Goal: Task Accomplishment & Management: Complete application form

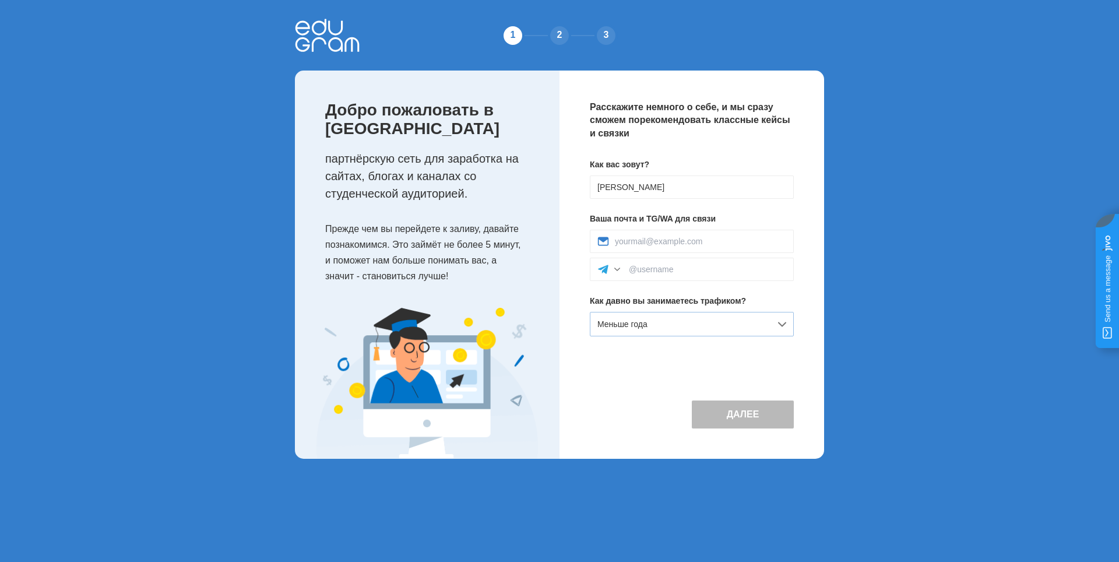
type input "[PERSON_NAME]"
click at [662, 325] on div "Меньше года" at bounding box center [692, 324] width 204 height 24
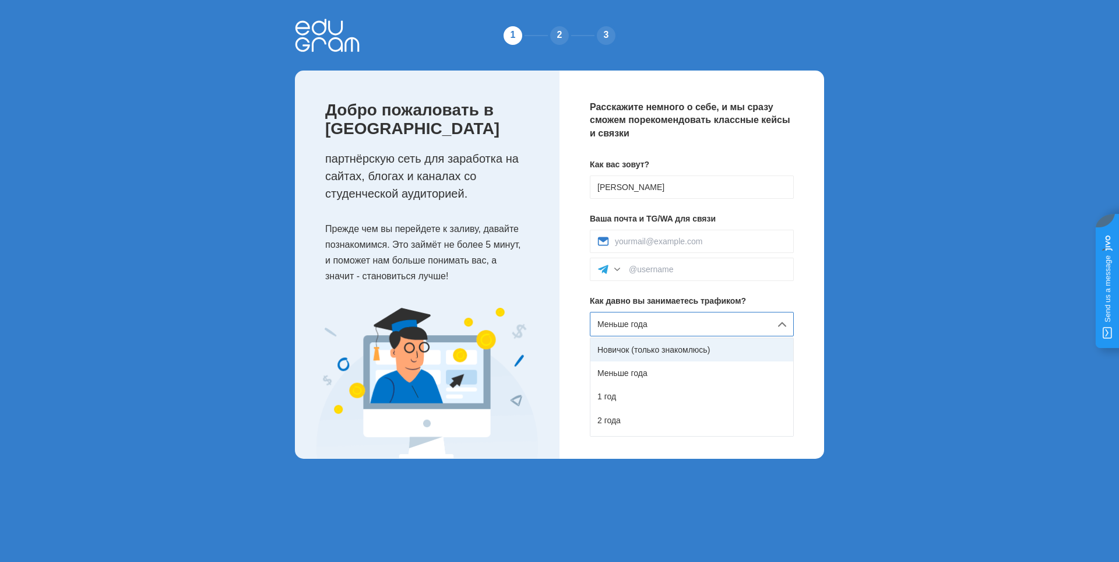
click at [665, 349] on div "Новичок (только знакомлюсь)" at bounding box center [692, 349] width 203 height 23
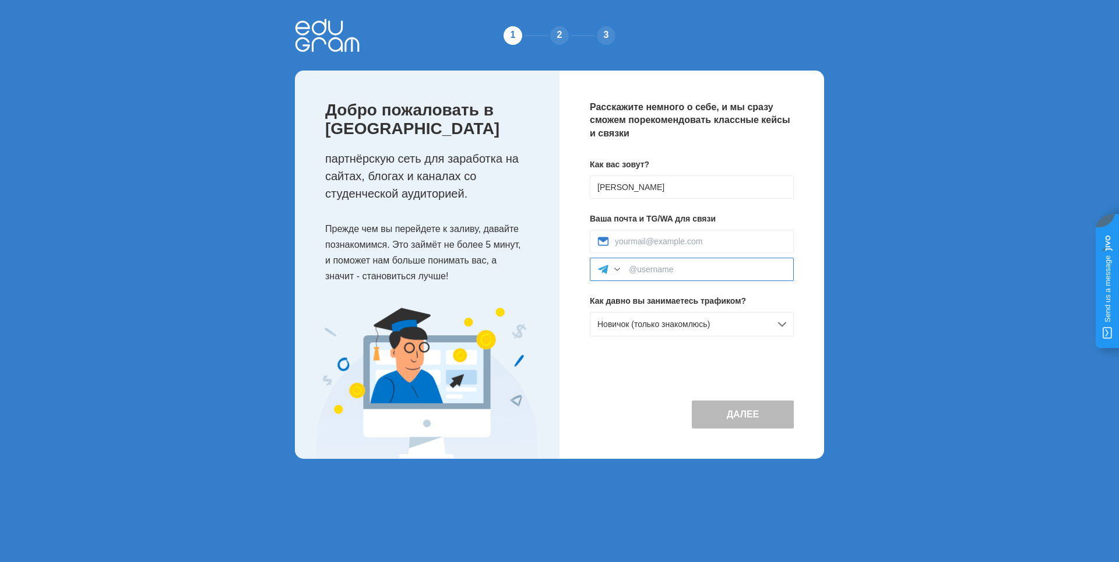
click at [654, 273] on input at bounding box center [707, 269] width 157 height 9
type input """
type input "@Doktor358"
click at [616, 269] on div at bounding box center [618, 270] width 12 height 12
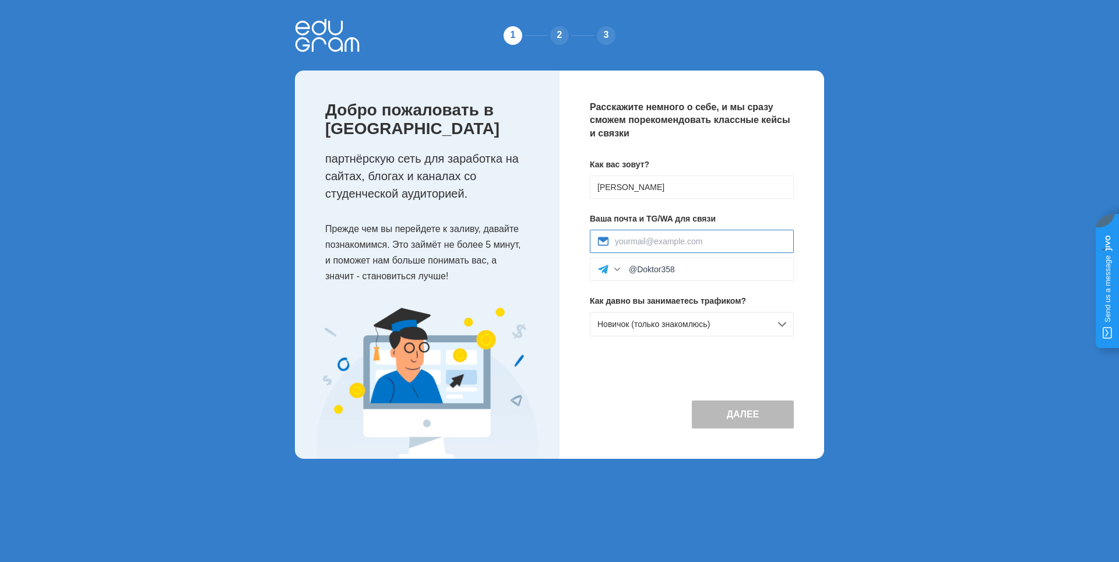
click at [640, 239] on input at bounding box center [700, 241] width 171 height 9
type input "Rodrigo358555@gmail.com"
click at [651, 389] on div "Далее" at bounding box center [692, 405] width 204 height 48
click at [729, 418] on button "Далее" at bounding box center [743, 415] width 102 height 28
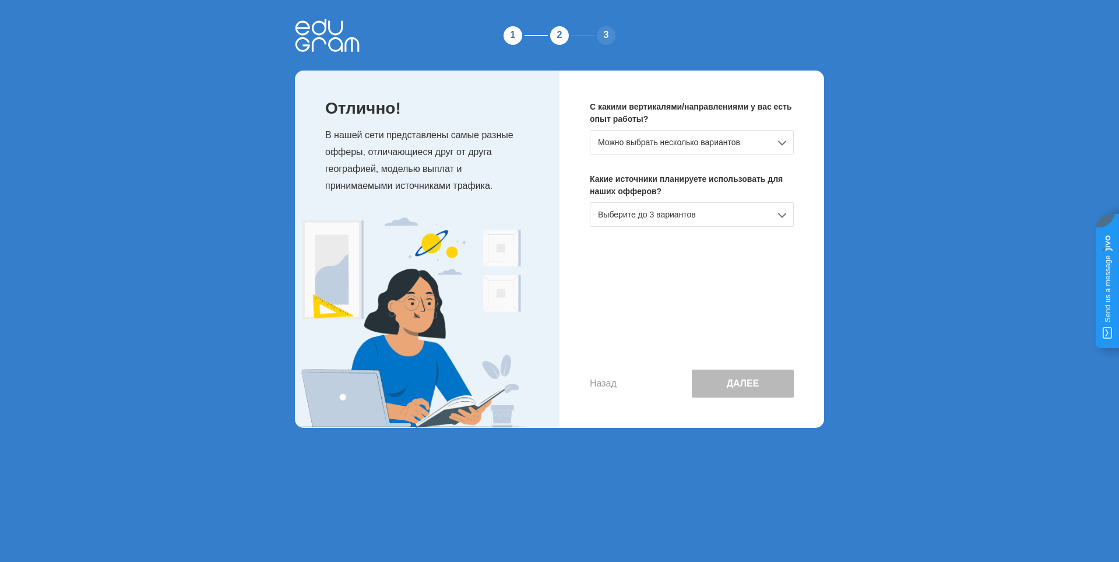
click at [725, 140] on div "Можно выбрать несколько вариантов" at bounding box center [692, 142] width 204 height 24
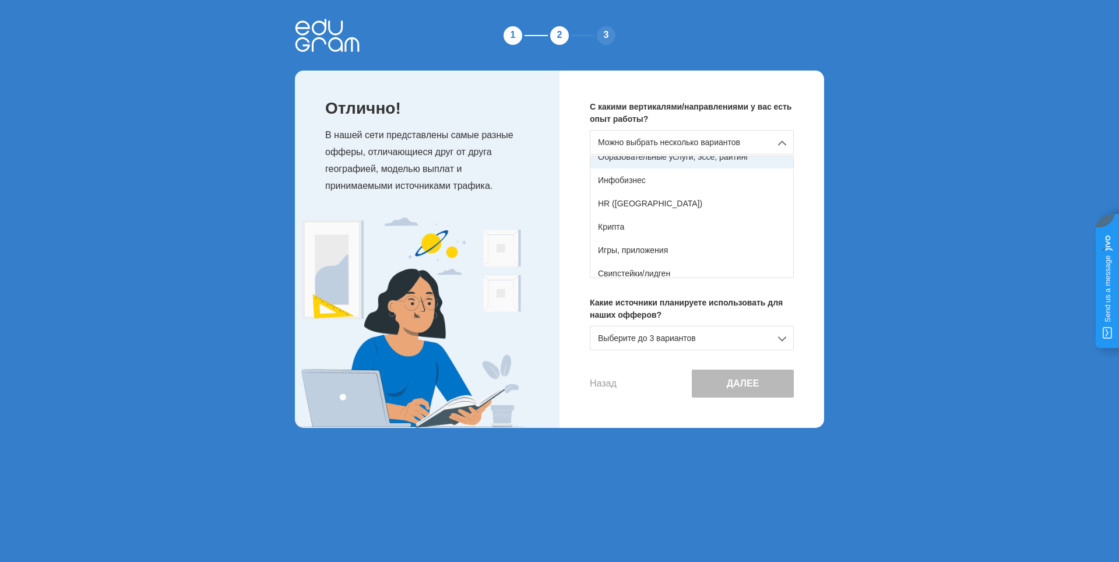
scroll to position [206, 0]
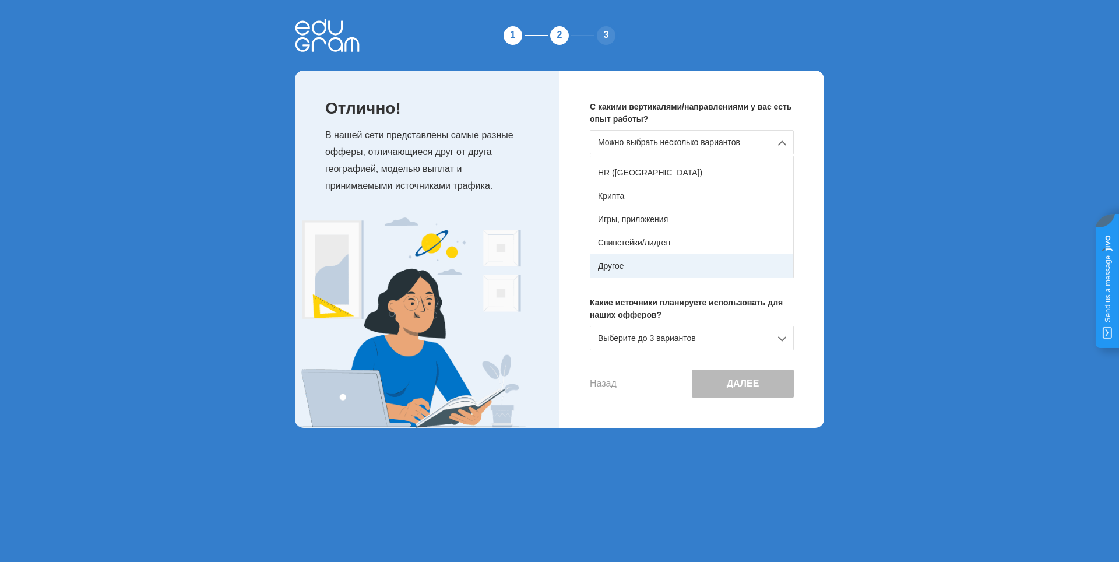
click at [725, 266] on div "Другое" at bounding box center [692, 265] width 203 height 23
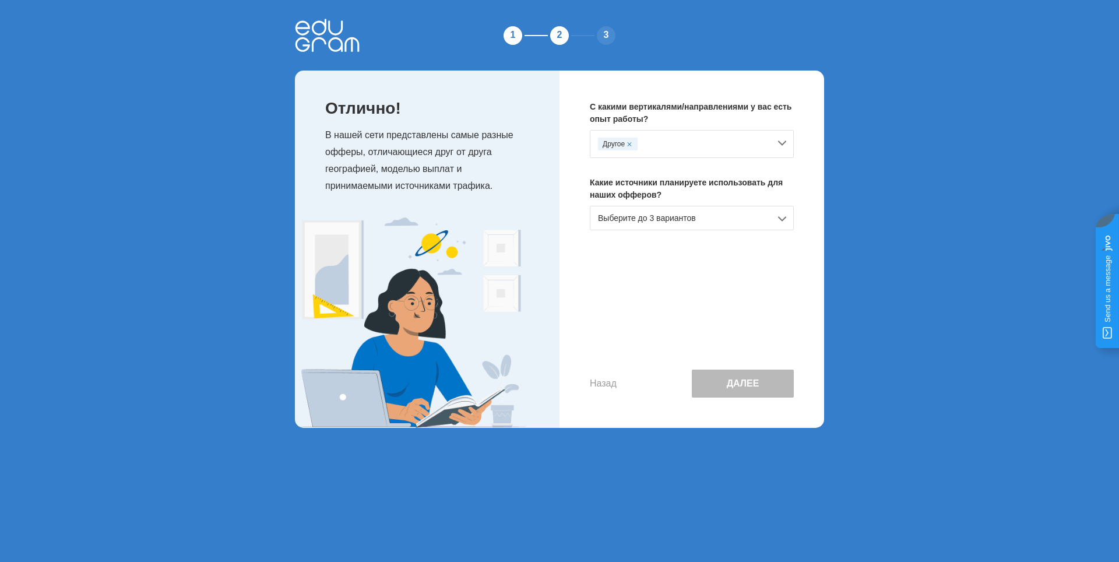
click at [782, 219] on div "Выберите до 3 вариантов" at bounding box center [692, 218] width 204 height 24
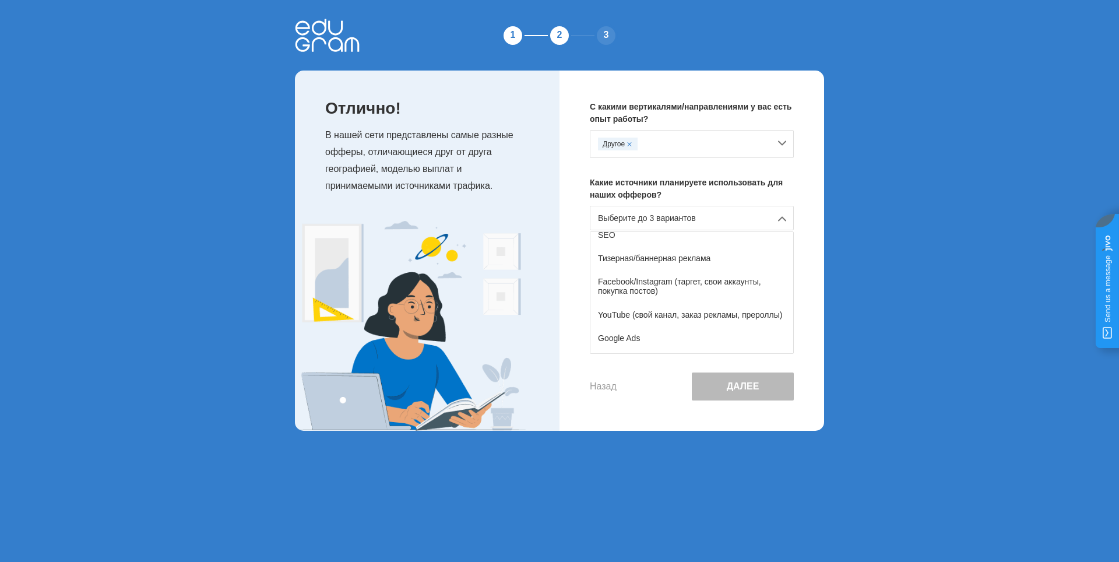
scroll to position [58, 0]
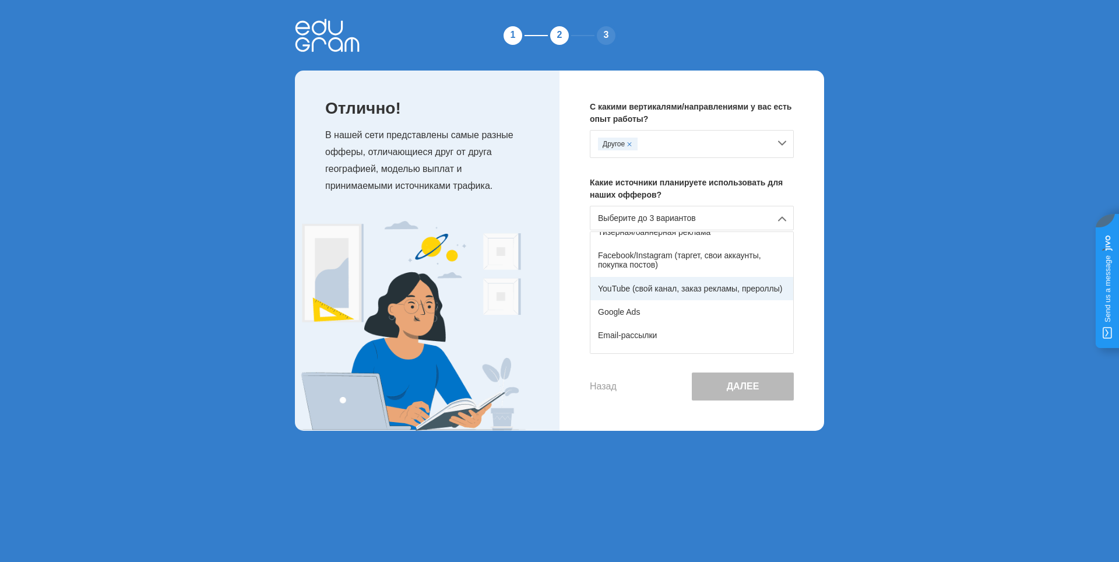
click at [711, 290] on div "YouTube (свой канал, заказ рекламы, прероллы)" at bounding box center [692, 288] width 203 height 23
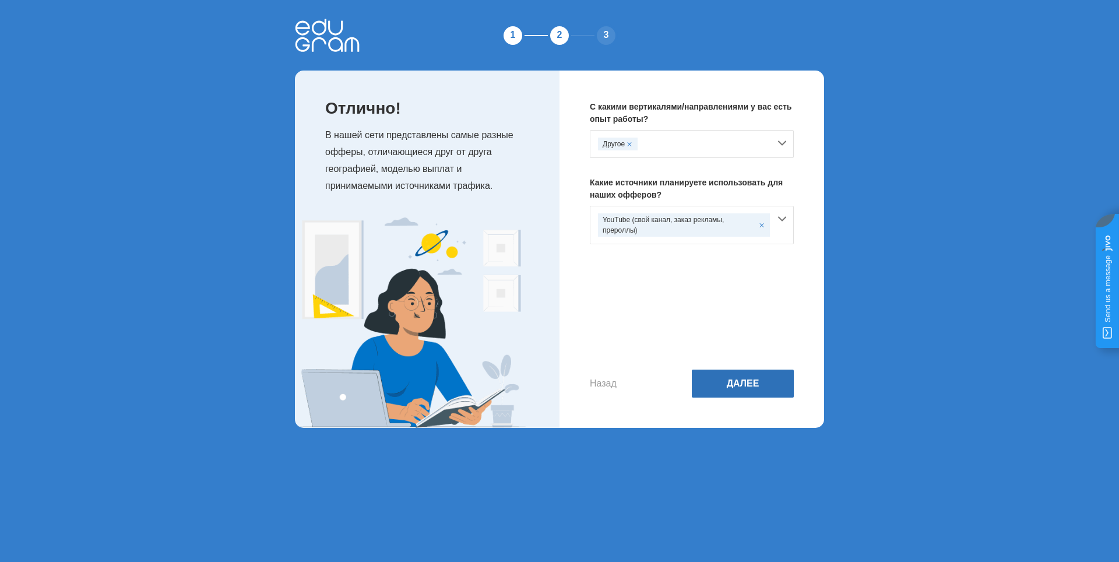
click at [740, 385] on button "Далее" at bounding box center [743, 384] width 102 height 28
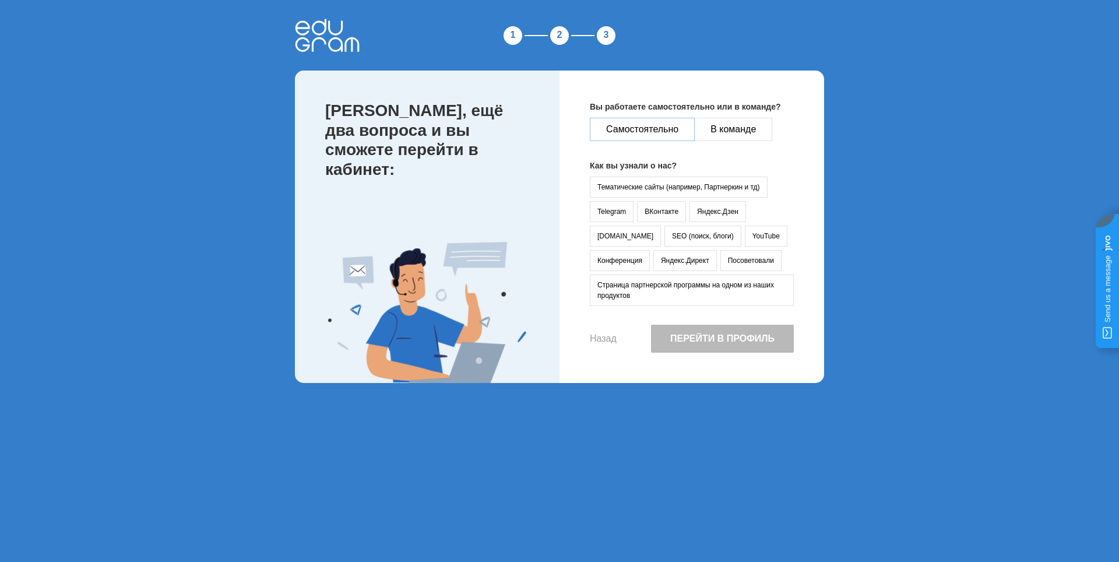
click at [619, 128] on button "Самостоятельно" at bounding box center [642, 129] width 105 height 23
click at [745, 230] on button "YouTube" at bounding box center [766, 236] width 43 height 21
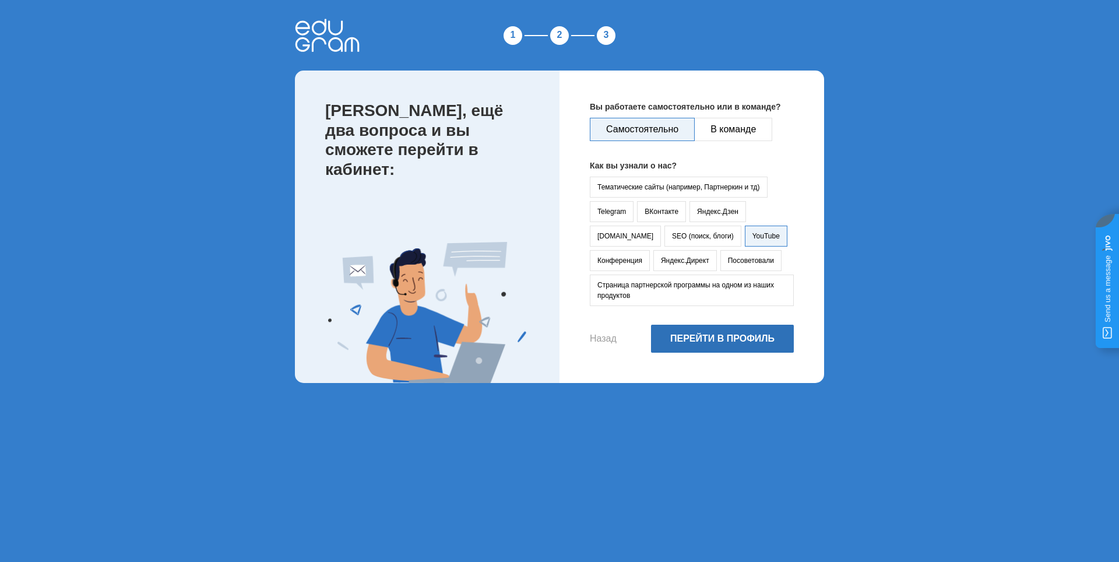
click at [701, 343] on button "Перейти в профиль" at bounding box center [722, 339] width 143 height 28
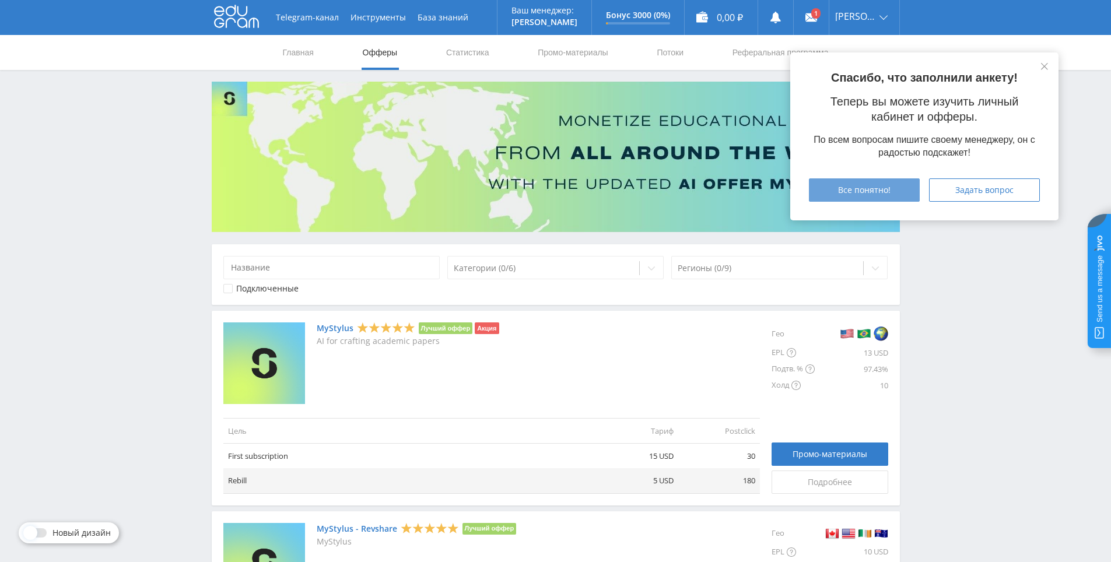
click at [856, 192] on span "Все понятно!" at bounding box center [864, 189] width 52 height 9
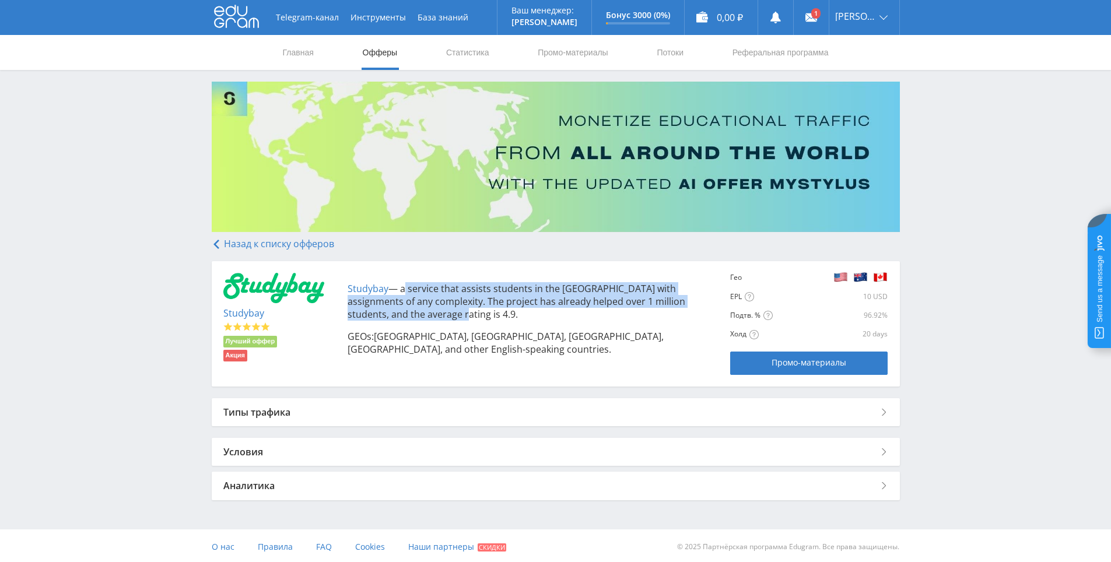
drag, startPoint x: 403, startPoint y: 289, endPoint x: 413, endPoint y: 310, distance: 23.5
click at [413, 310] on p "Studybay — a service that assists students in the USA with assignments of any c…" at bounding box center [532, 301] width 371 height 38
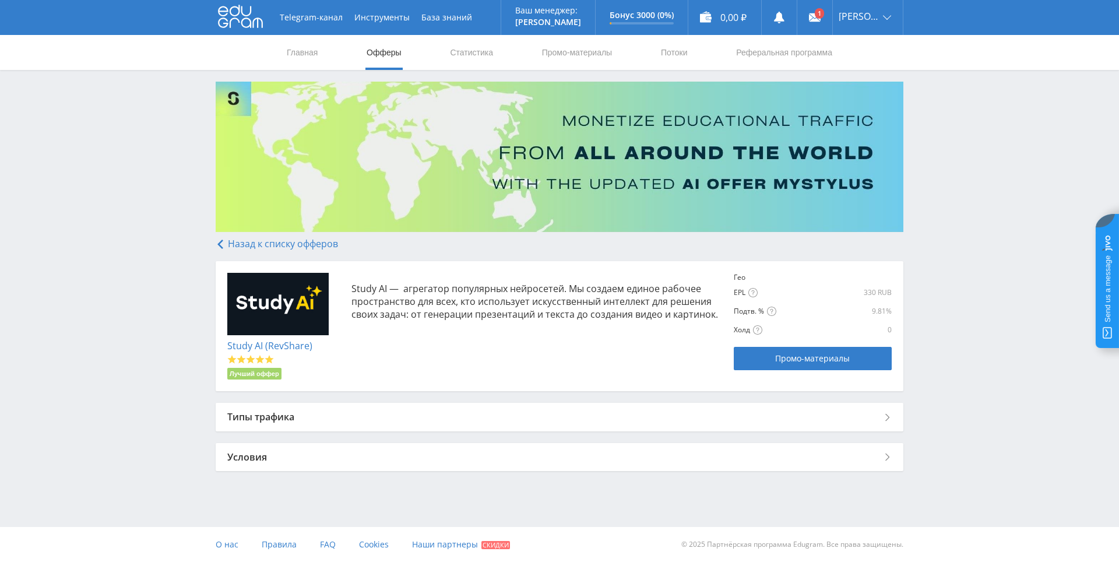
click at [882, 462] on div "Условия" at bounding box center [560, 457] width 688 height 28
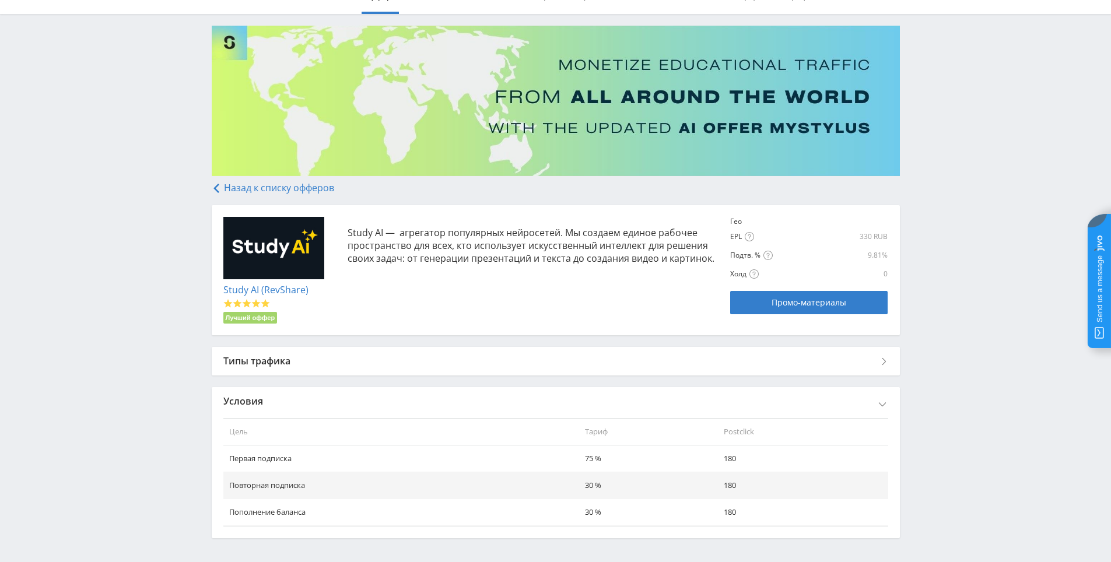
scroll to position [102, 0]
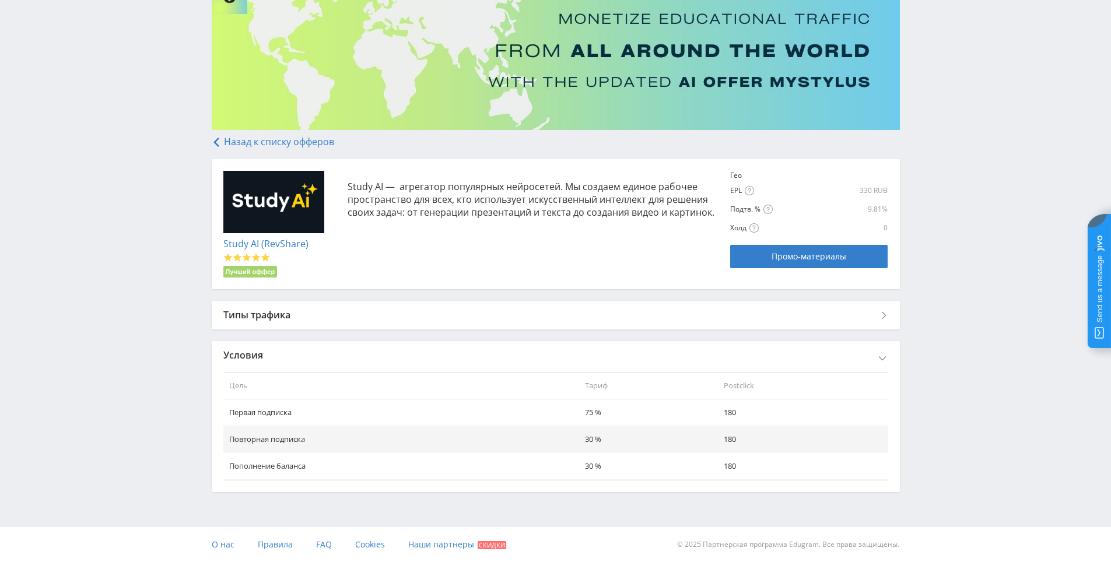
click at [869, 324] on div "Типы трафика" at bounding box center [556, 315] width 688 height 28
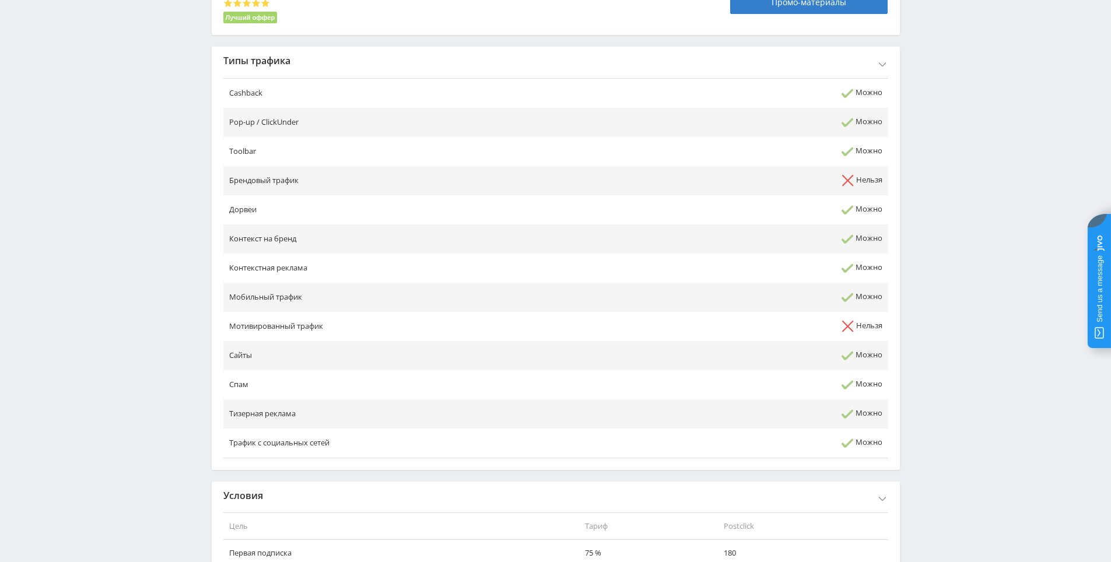
scroll to position [335, 0]
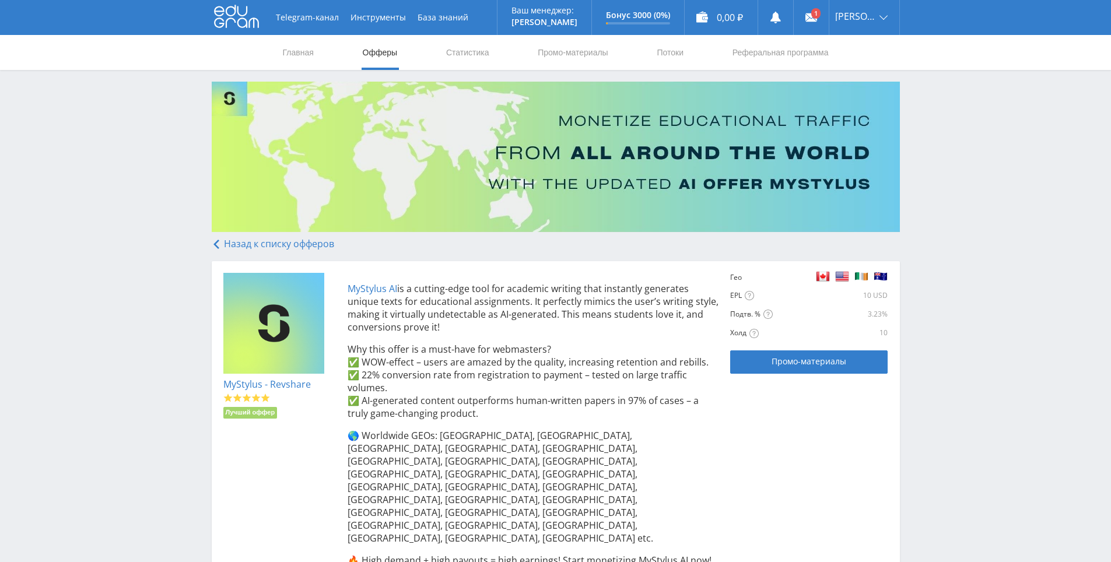
scroll to position [111, 0]
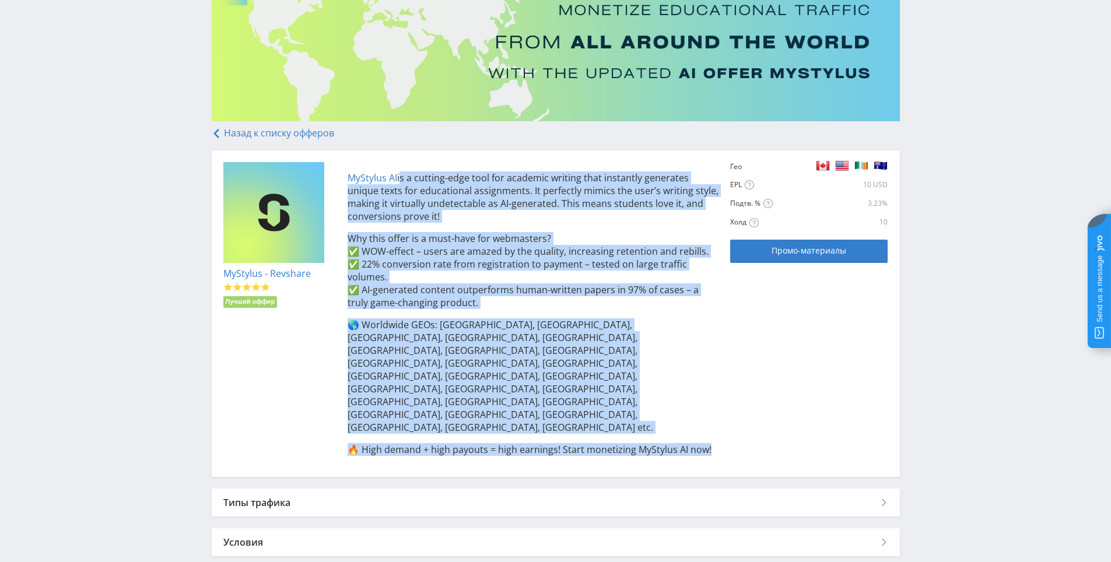
drag, startPoint x: 398, startPoint y: 175, endPoint x: 732, endPoint y: 375, distance: 388.5
click at [732, 375] on div "MyStylus - Revshare Лучший оффер MyStylus AI is a cutting-edge tool for academi…" at bounding box center [555, 313] width 665 height 303
click at [510, 406] on div "MyStylus - Revshare Лучший оффер MyStylus AI is a cutting-edge tool for academi…" at bounding box center [556, 313] width 688 height 326
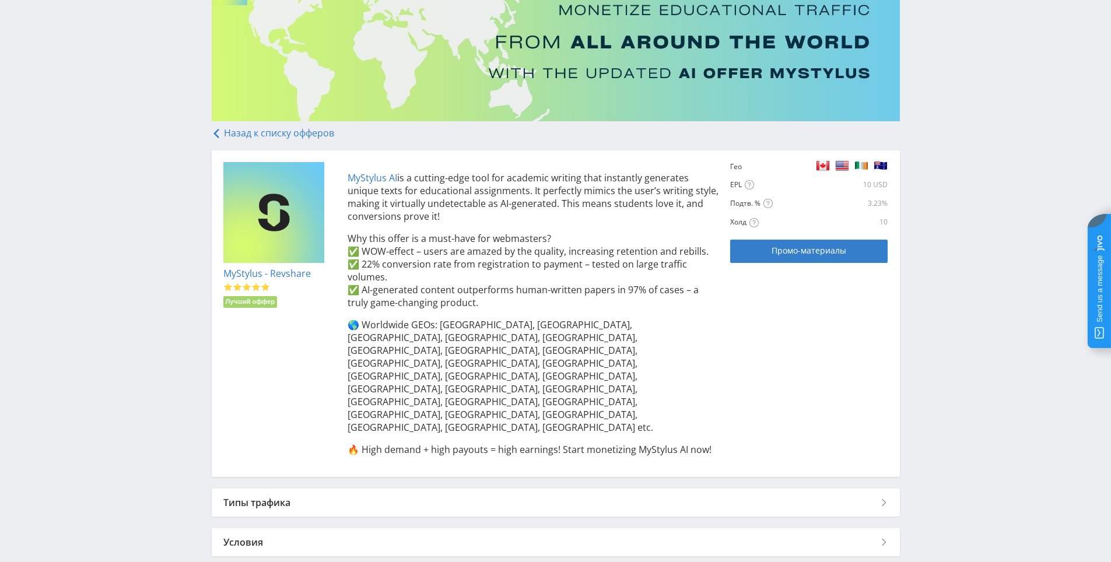
click at [785, 489] on div "Типы трафика" at bounding box center [556, 503] width 688 height 28
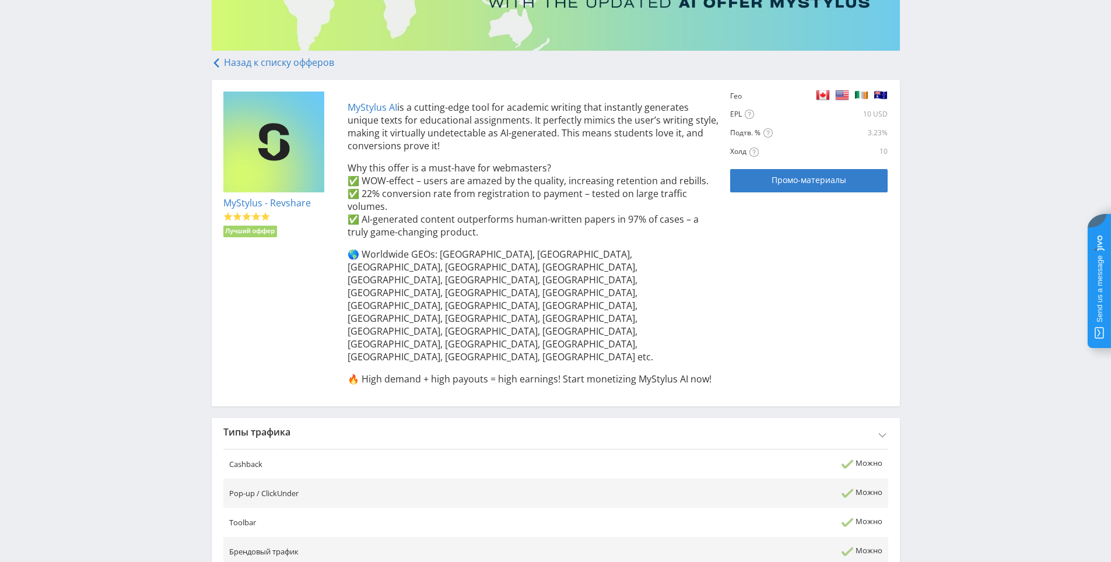
scroll to position [402, 0]
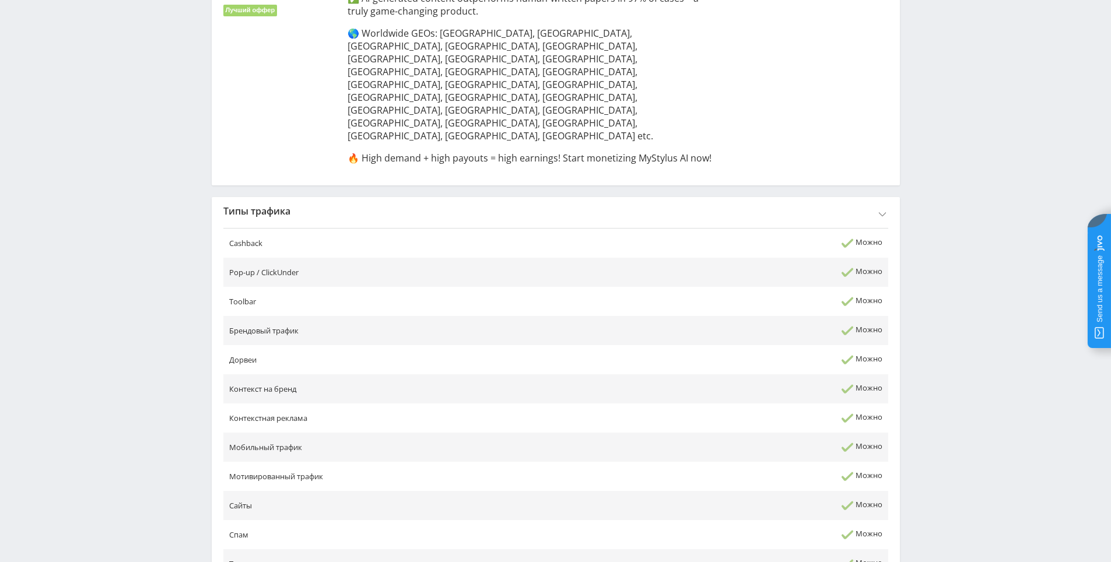
click at [621, 197] on div "Типы трафика" at bounding box center [556, 211] width 688 height 28
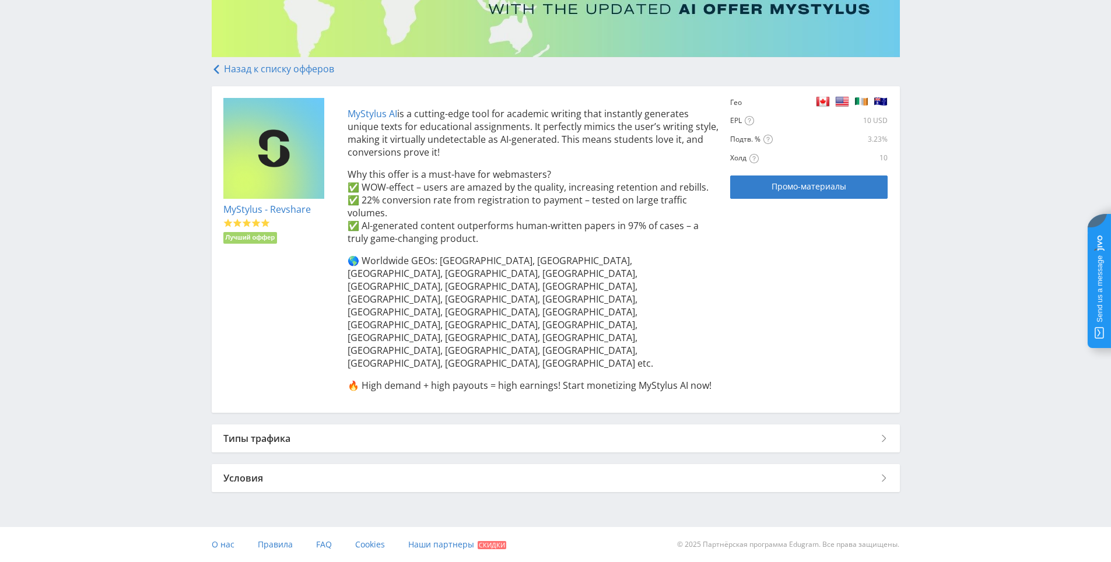
scroll to position [111, 0]
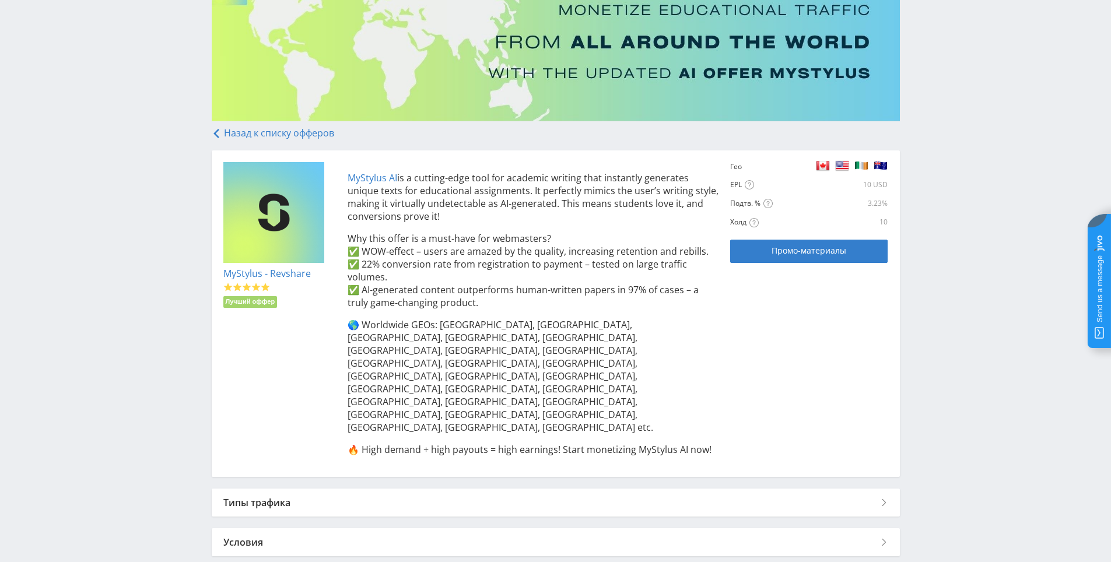
click at [632, 528] on div "Условия" at bounding box center [556, 542] width 688 height 28
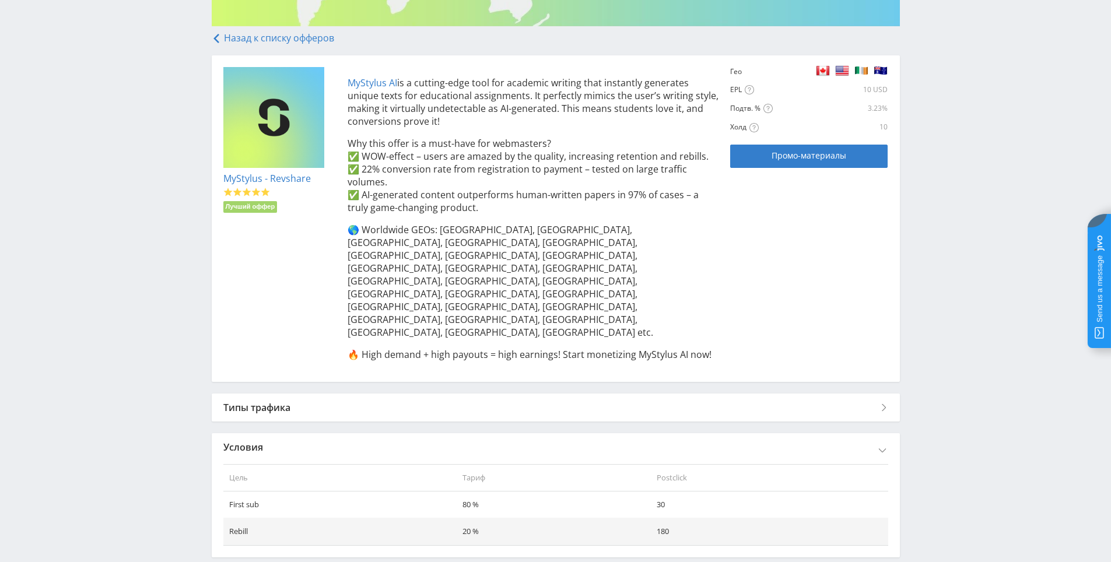
scroll to position [207, 0]
click at [660, 432] on div "Условия" at bounding box center [556, 446] width 688 height 28
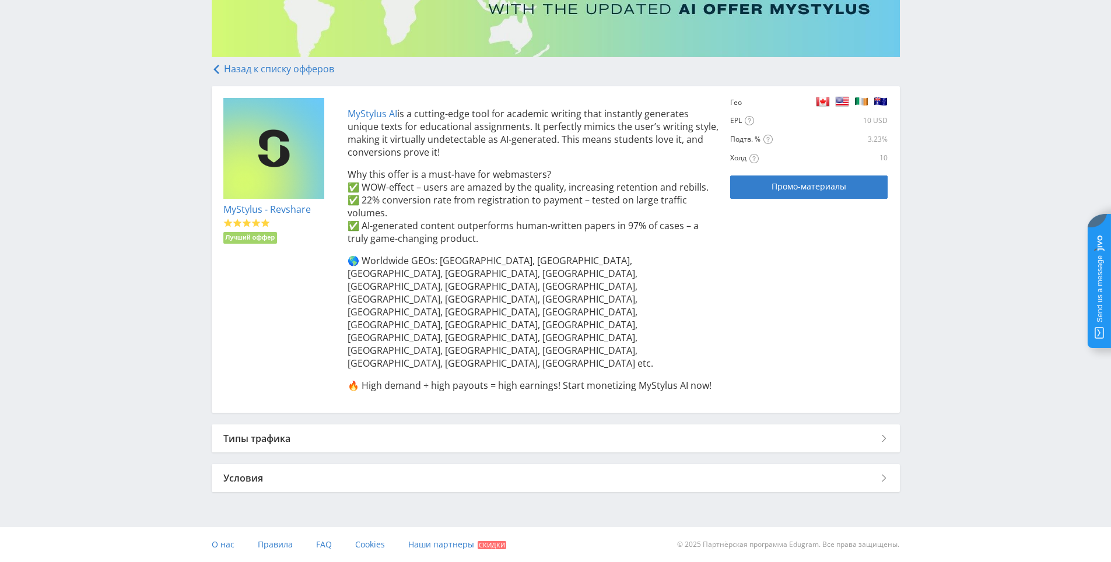
scroll to position [111, 0]
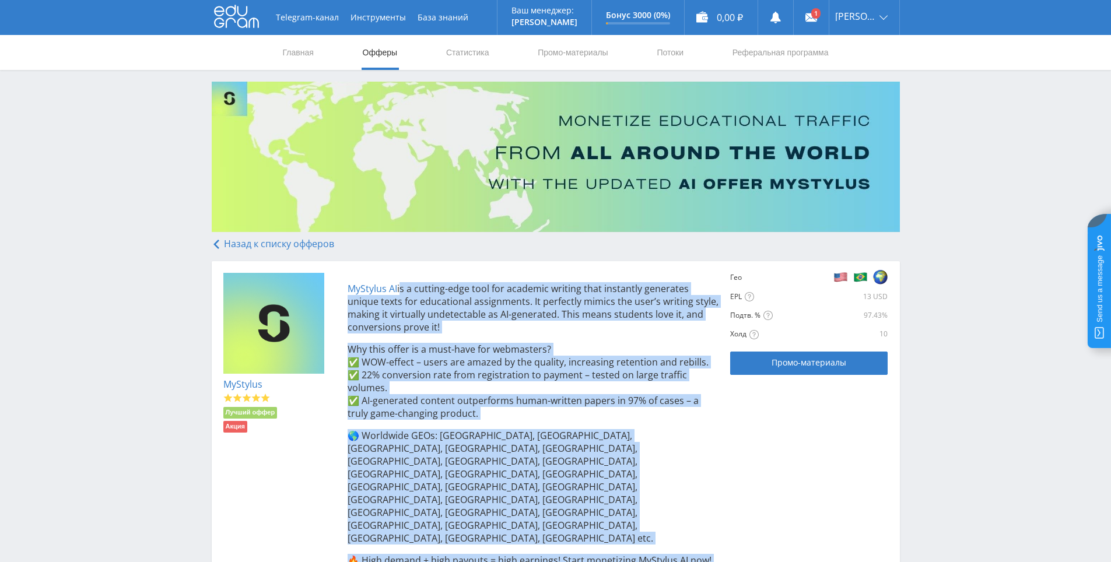
drag, startPoint x: 399, startPoint y: 287, endPoint x: 699, endPoint y: 516, distance: 377.7
click at [699, 516] on div "MyStylus AI is a cutting-edge tool for academic writing that instantly generate…" at bounding box center [527, 435] width 383 height 325
click at [718, 375] on p "Why this offer is a must-have for webmasters? ✅ WOW-effect – users are amazed b…" at bounding box center [532, 381] width 371 height 77
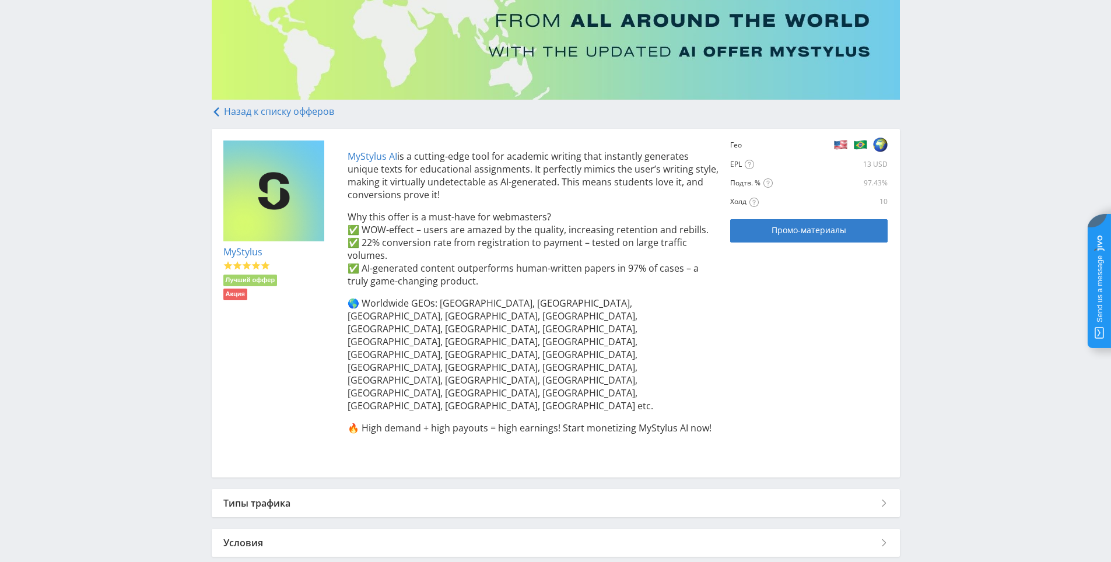
scroll to position [133, 0]
click at [794, 230] on span "Промо-материалы" at bounding box center [808, 229] width 75 height 9
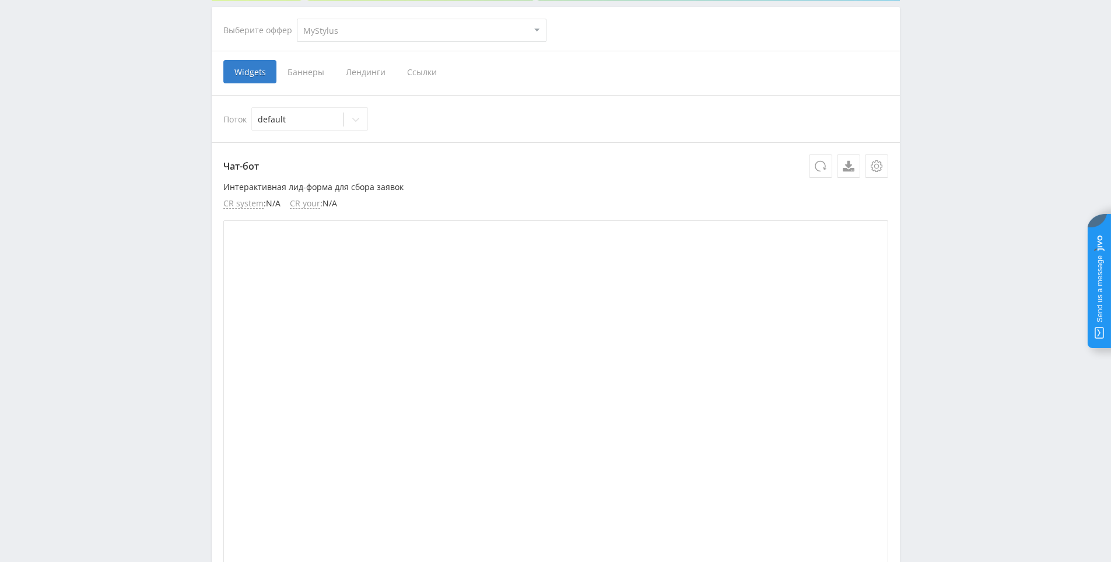
scroll to position [117, 0]
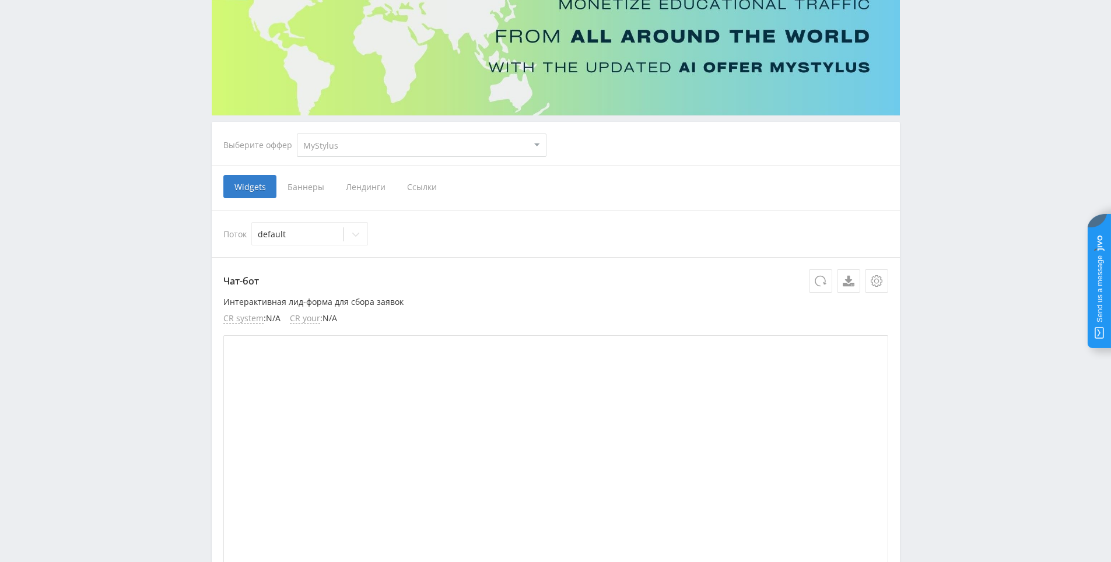
click at [419, 188] on span "Ссылки" at bounding box center [422, 186] width 52 height 23
click at [0, 0] on input "Ссылки" at bounding box center [0, 0] width 0 height 0
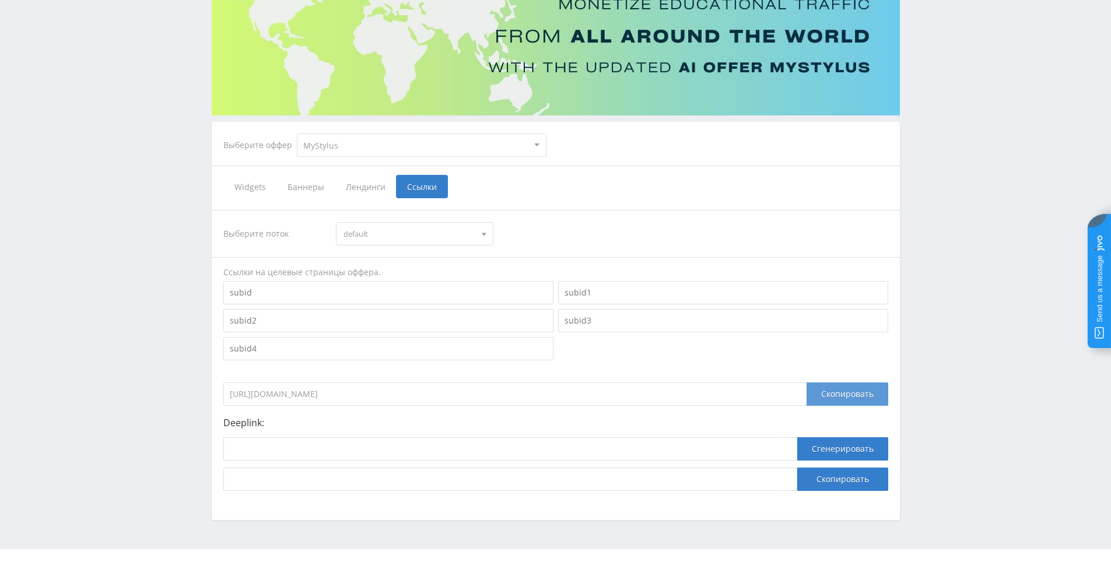
click at [846, 401] on div "Скопировать" at bounding box center [847, 393] width 82 height 23
